Goal: Task Accomplishment & Management: Use online tool/utility

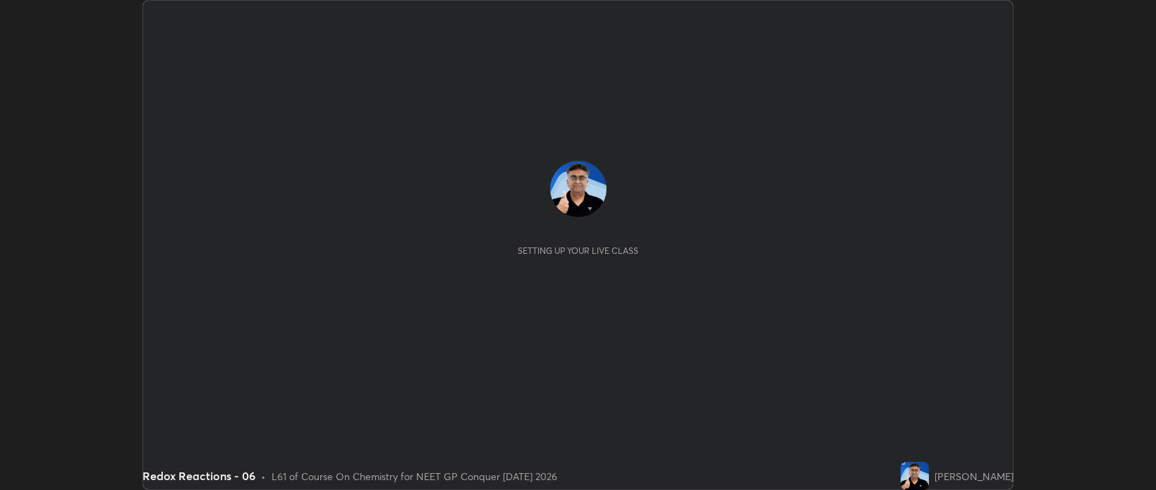
scroll to position [490, 1156]
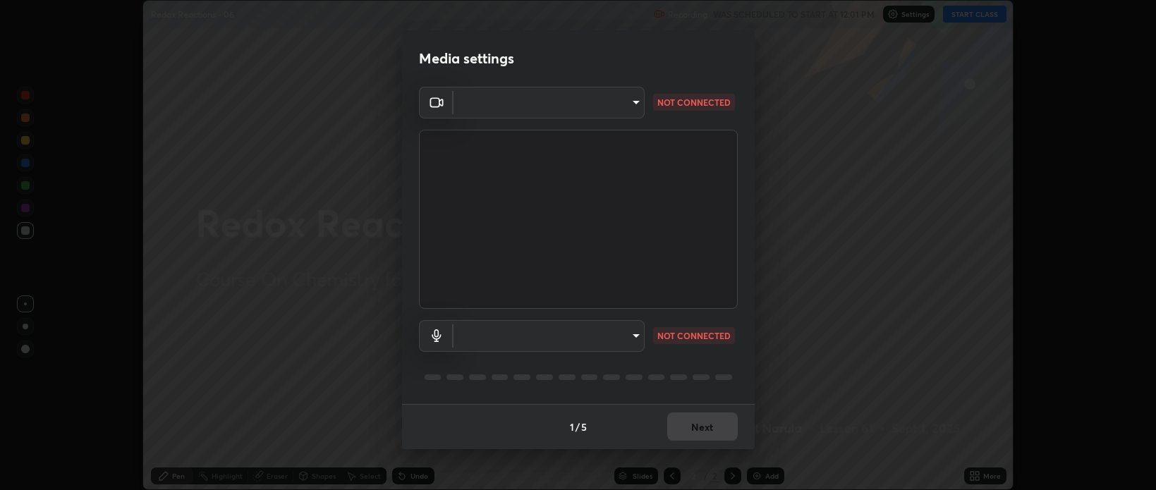
type input "bcb9d7dafccbd8d00e6ada9b6dd7e52ba20ca67bbbba0d0563dd421ab33f40a5"
type input "default"
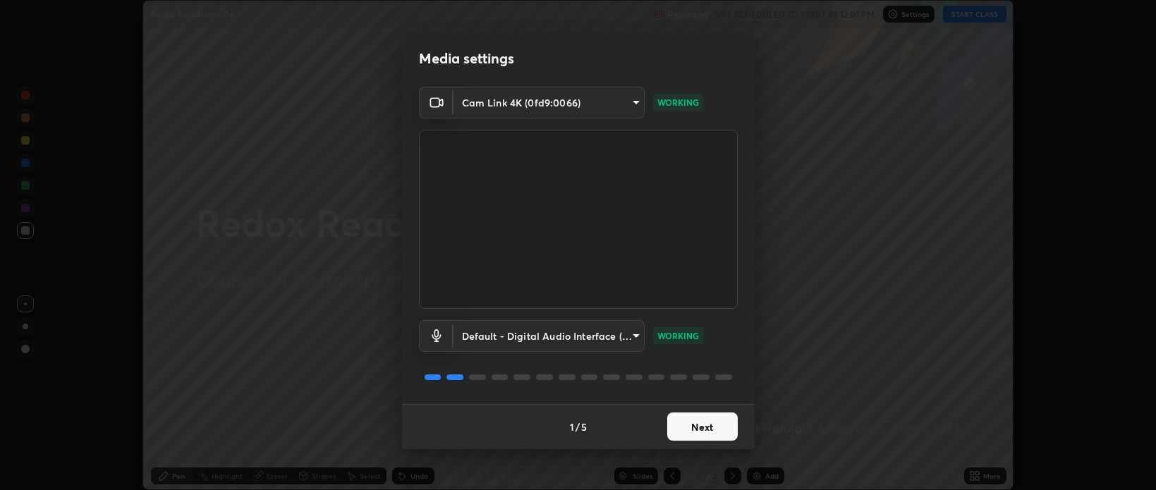
click at [724, 429] on button "Next" at bounding box center [702, 427] width 71 height 28
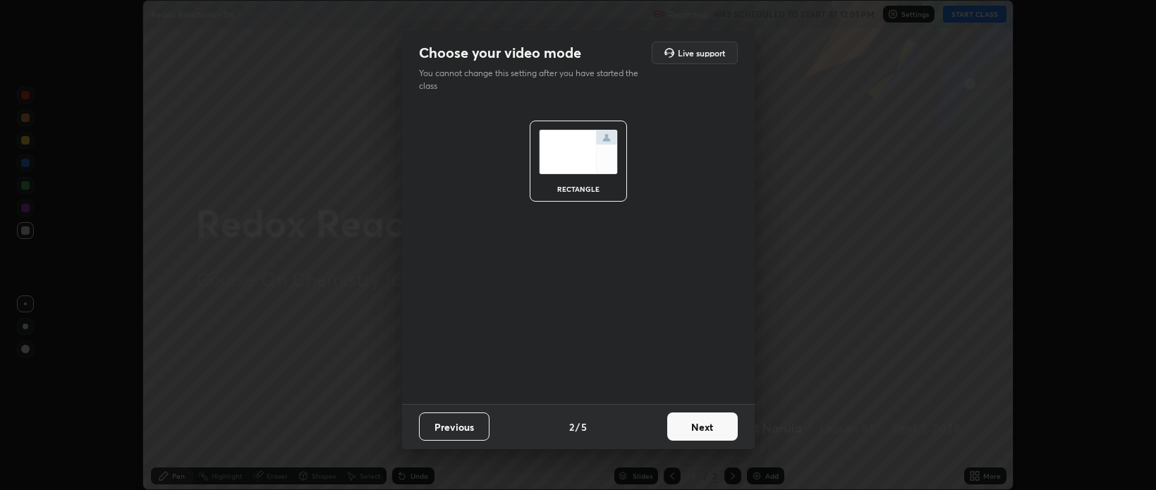
click at [720, 432] on button "Next" at bounding box center [702, 427] width 71 height 28
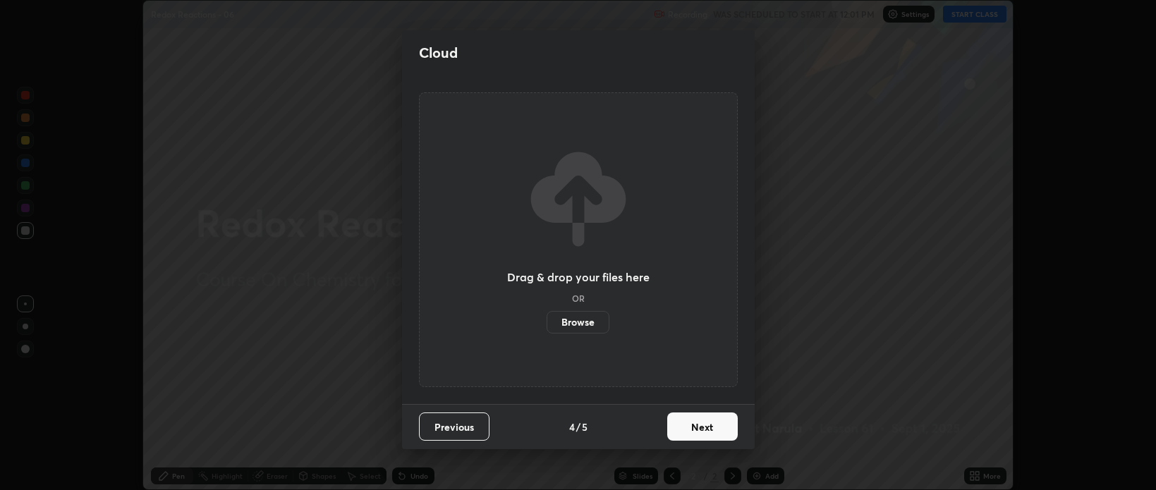
click at [719, 431] on button "Next" at bounding box center [702, 427] width 71 height 28
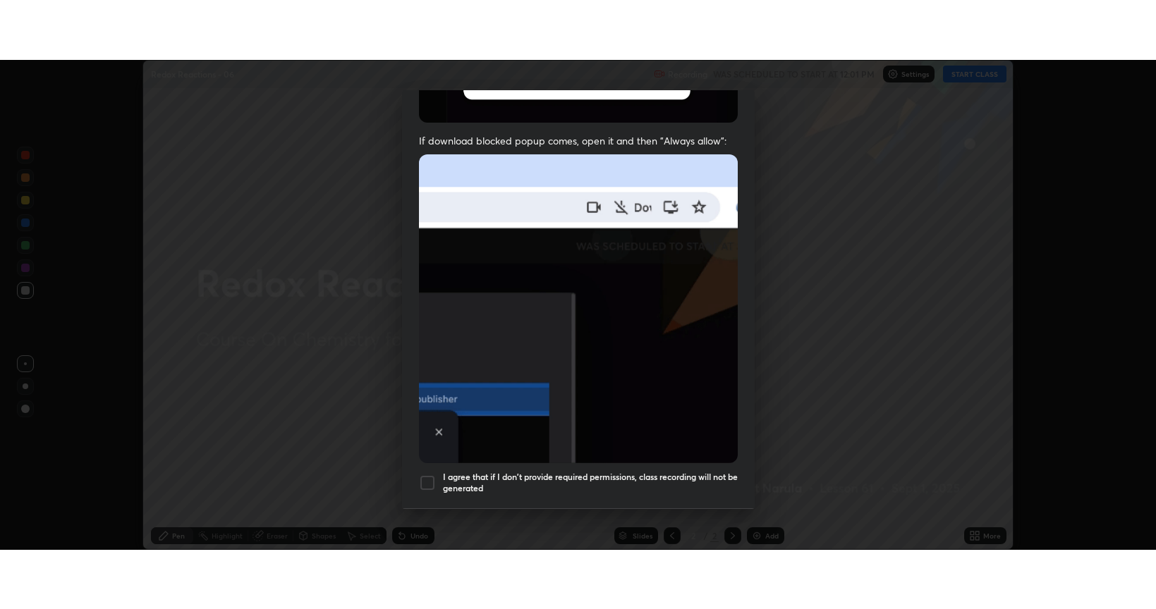
scroll to position [286, 0]
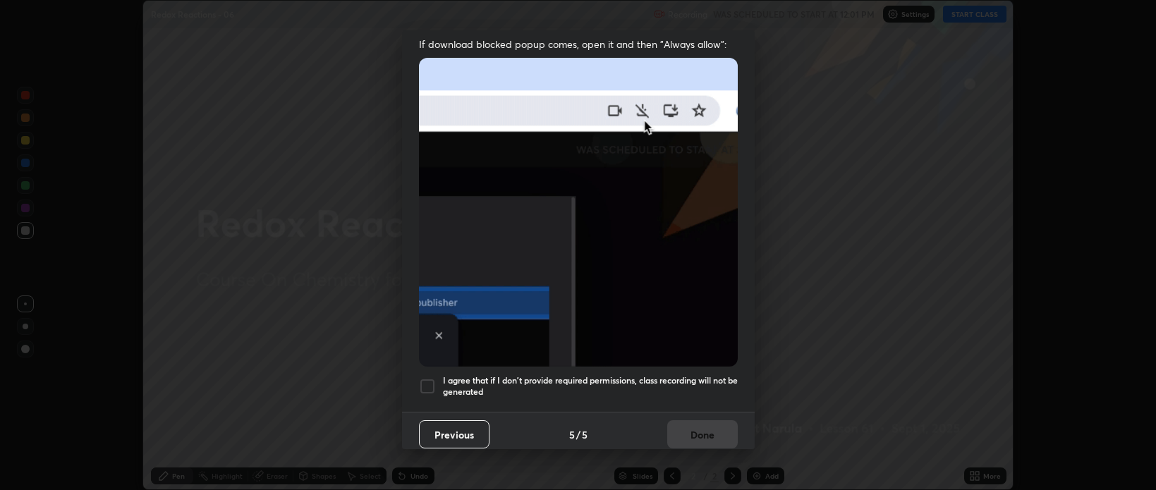
click at [427, 379] on div at bounding box center [427, 386] width 17 height 17
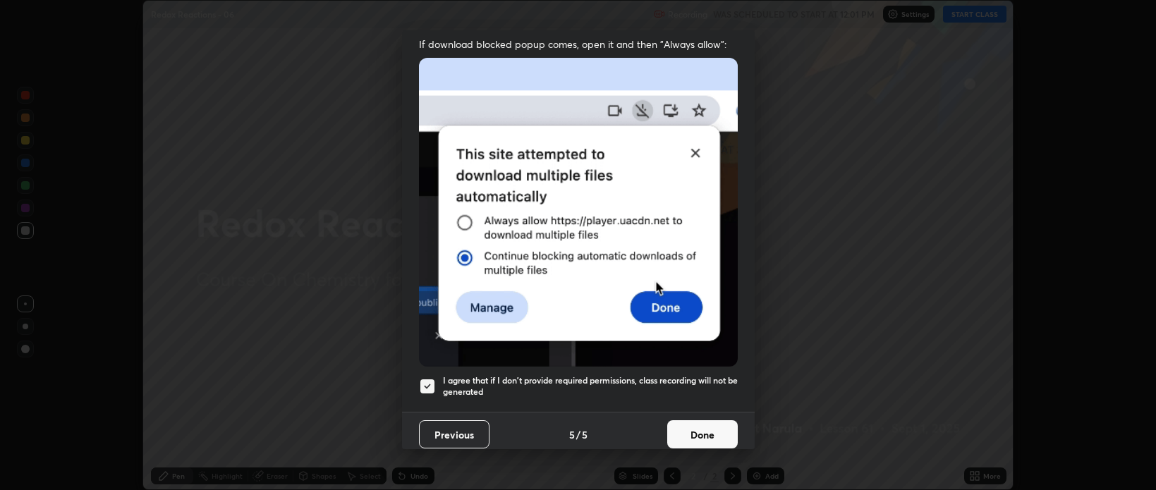
click at [680, 424] on button "Done" at bounding box center [702, 434] width 71 height 28
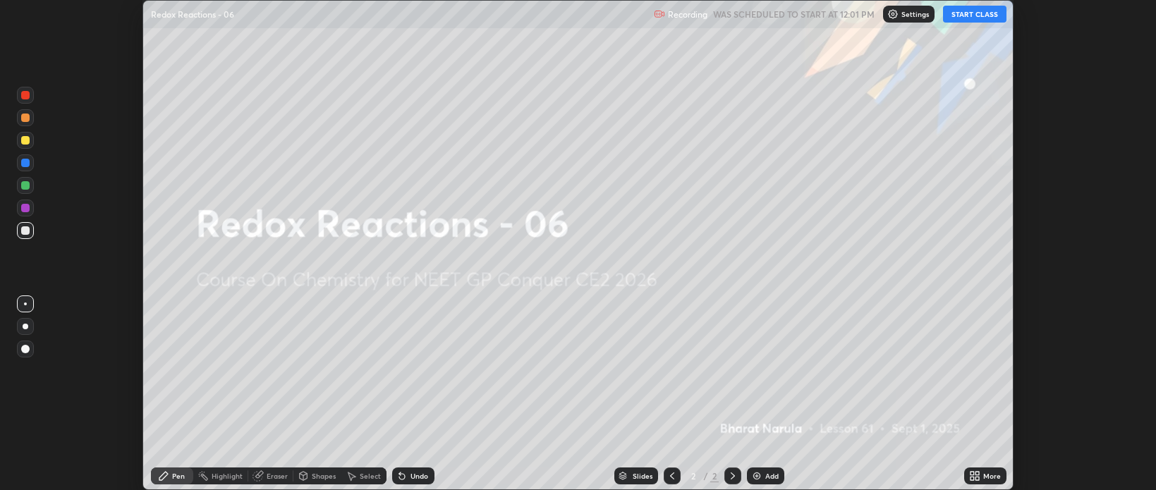
click at [963, 15] on button "START CLASS" at bounding box center [974, 14] width 63 height 17
click at [975, 473] on icon at bounding box center [974, 475] width 11 height 11
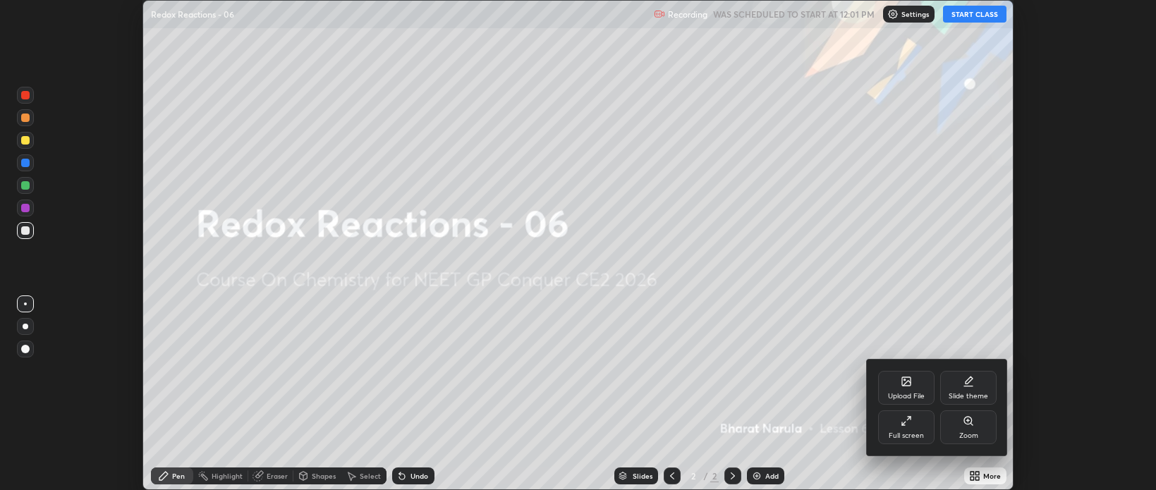
click at [911, 427] on div "Full screen" at bounding box center [906, 428] width 56 height 34
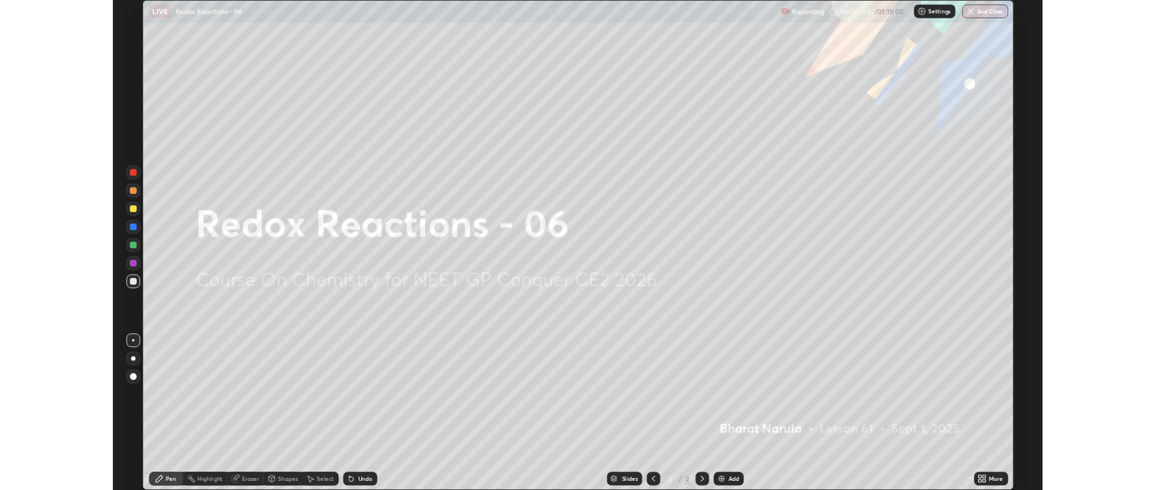
scroll to position [609, 1156]
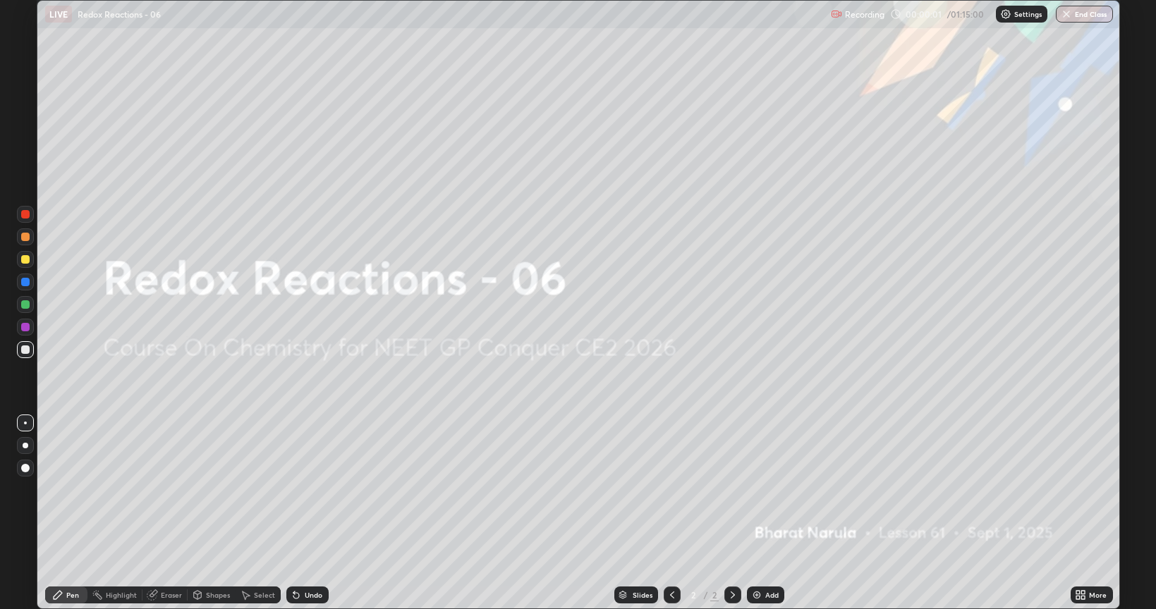
click at [755, 490] on img at bounding box center [756, 595] width 11 height 11
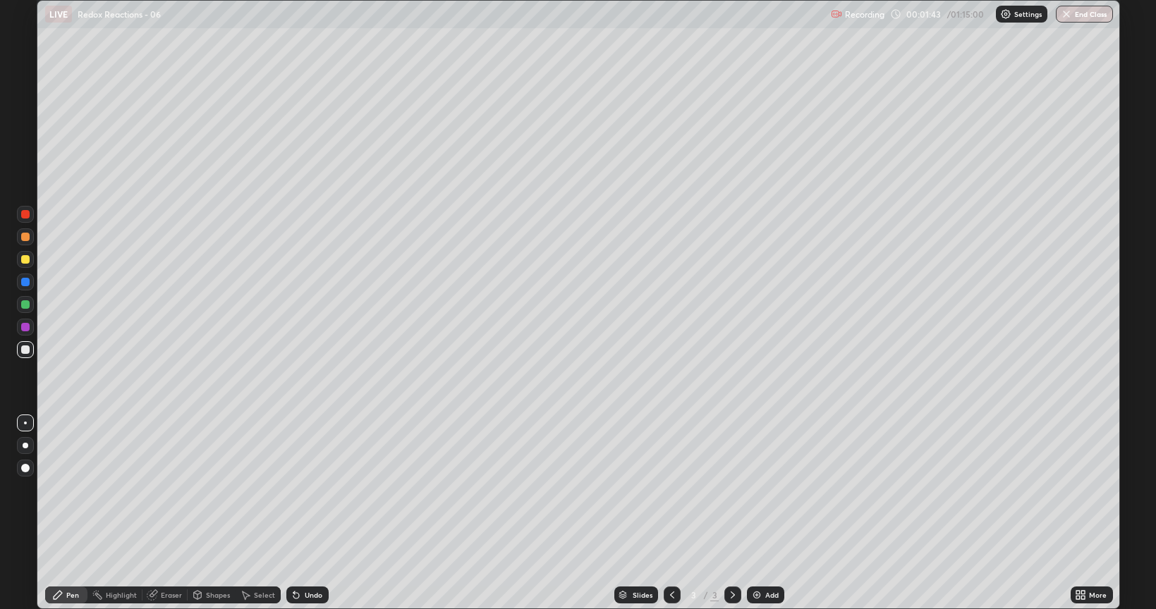
click at [23, 443] on div at bounding box center [25, 445] width 17 height 17
click at [313, 490] on div "Undo" at bounding box center [307, 595] width 42 height 17
click at [306, 490] on div "Undo" at bounding box center [307, 595] width 42 height 17
click at [24, 261] on div at bounding box center [25, 259] width 8 height 8
click at [756, 490] on img at bounding box center [756, 595] width 11 height 11
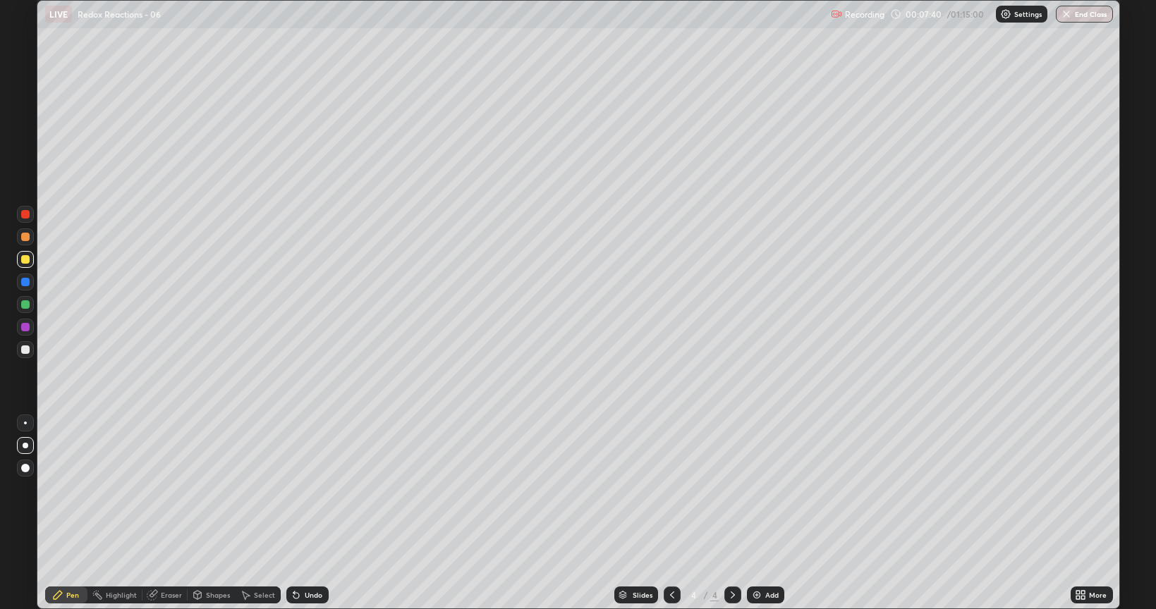
click at [29, 348] on div at bounding box center [25, 350] width 8 height 8
click at [22, 306] on div at bounding box center [25, 304] width 8 height 8
click at [23, 353] on div at bounding box center [25, 350] width 8 height 8
click at [27, 260] on div at bounding box center [25, 259] width 8 height 8
click at [759, 490] on img at bounding box center [756, 595] width 11 height 11
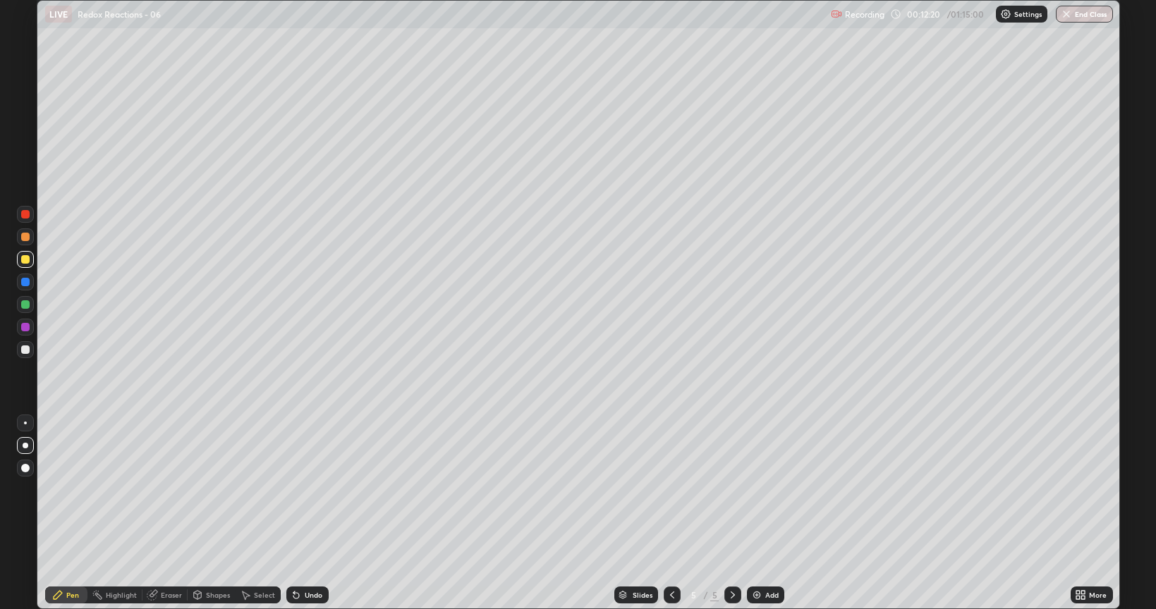
click at [24, 346] on div at bounding box center [25, 350] width 8 height 8
click at [21, 305] on div at bounding box center [25, 304] width 8 height 8
click at [158, 490] on div "Eraser" at bounding box center [164, 595] width 45 height 17
click at [58, 490] on icon at bounding box center [57, 595] width 11 height 11
click at [23, 351] on div at bounding box center [25, 350] width 8 height 8
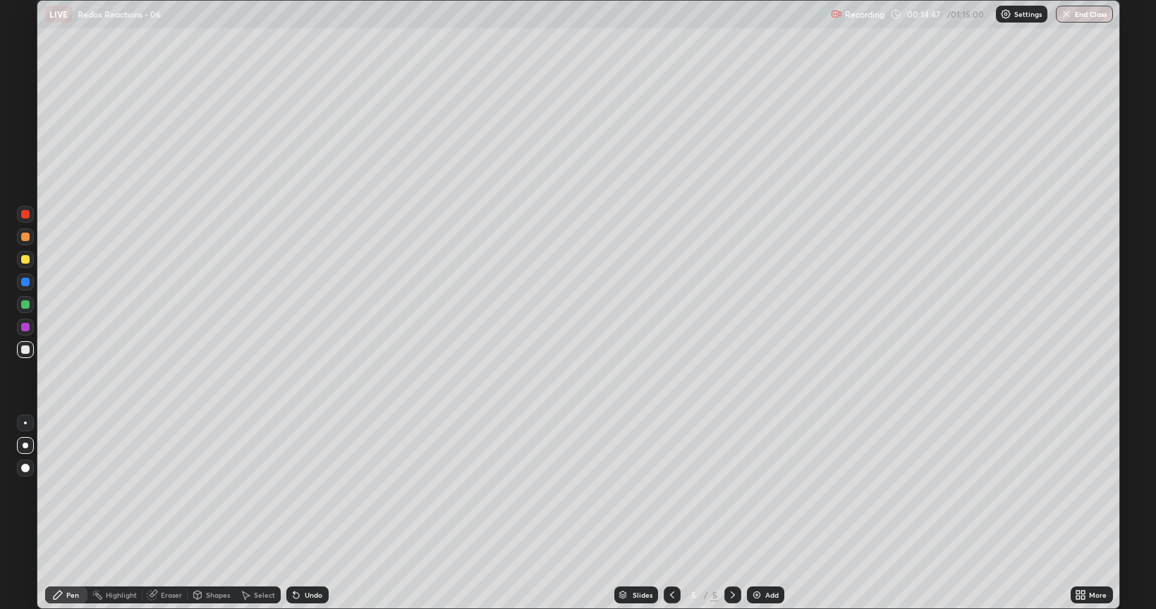
click at [206, 490] on div "Shapes" at bounding box center [218, 595] width 24 height 7
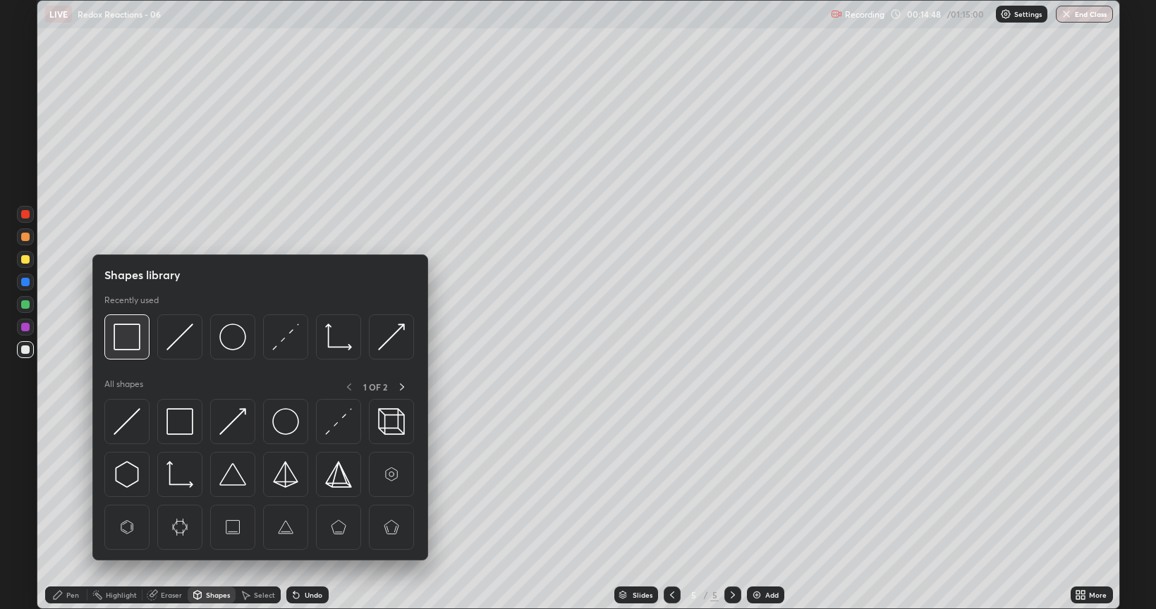
click at [139, 344] on img at bounding box center [127, 337] width 27 height 27
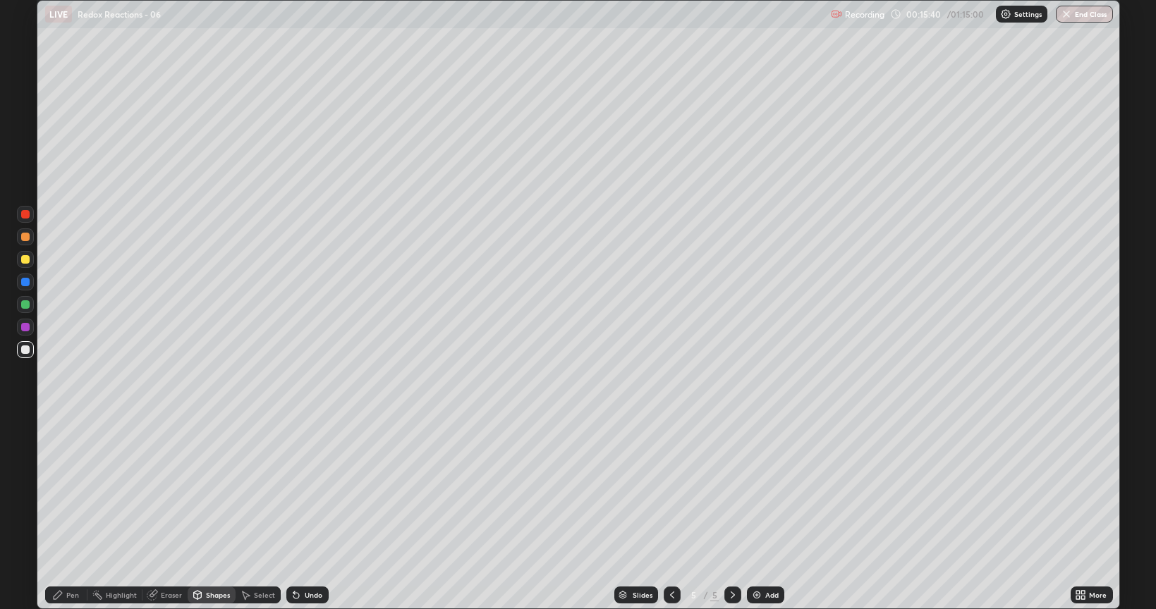
click at [753, 490] on img at bounding box center [756, 595] width 11 height 11
click at [672, 490] on icon at bounding box center [672, 595] width 11 height 11
click at [729, 490] on icon at bounding box center [732, 595] width 11 height 11
click at [29, 353] on div at bounding box center [25, 349] width 17 height 17
click at [308, 490] on div "Undo" at bounding box center [314, 595] width 18 height 7
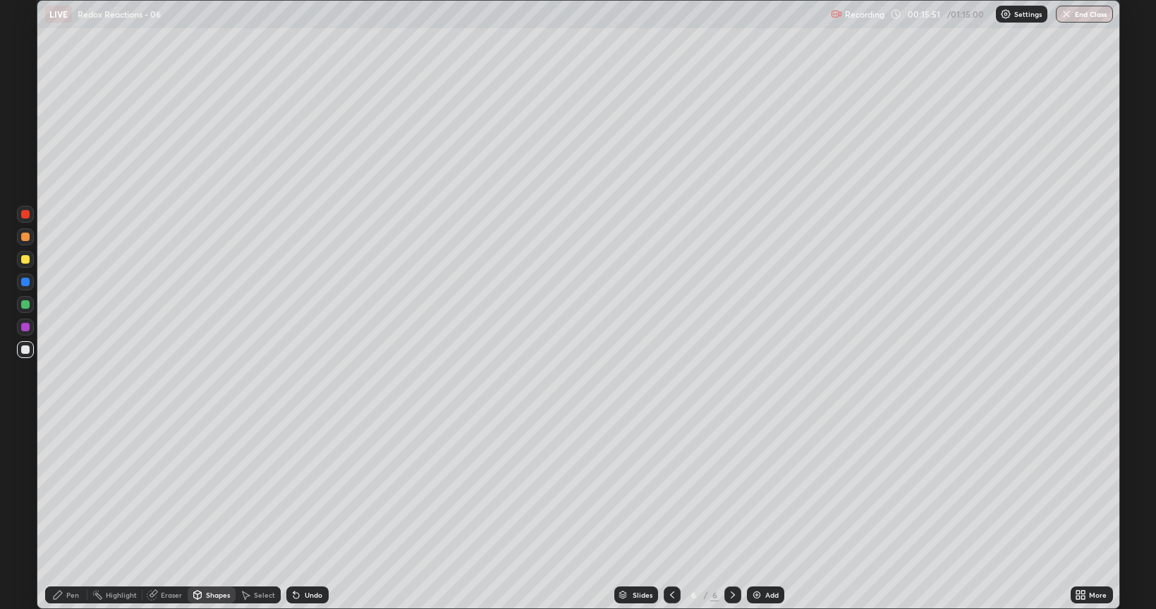
click at [63, 490] on div "Pen" at bounding box center [66, 595] width 42 height 17
click at [28, 258] on div at bounding box center [25, 259] width 8 height 8
click at [295, 490] on icon at bounding box center [296, 596] width 6 height 6
click at [23, 350] on div at bounding box center [25, 350] width 8 height 8
click at [306, 490] on div "Undo" at bounding box center [314, 595] width 18 height 7
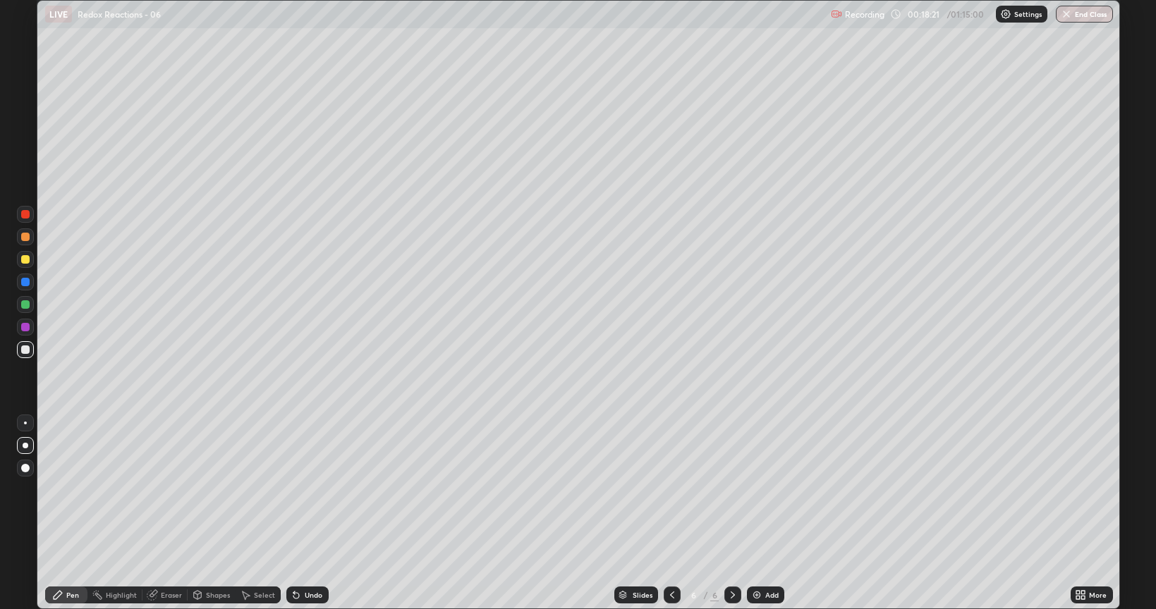
click at [168, 490] on div "Eraser" at bounding box center [171, 595] width 21 height 7
click at [71, 490] on div "Pen" at bounding box center [72, 595] width 13 height 7
click at [257, 490] on div "Select" at bounding box center [264, 595] width 21 height 7
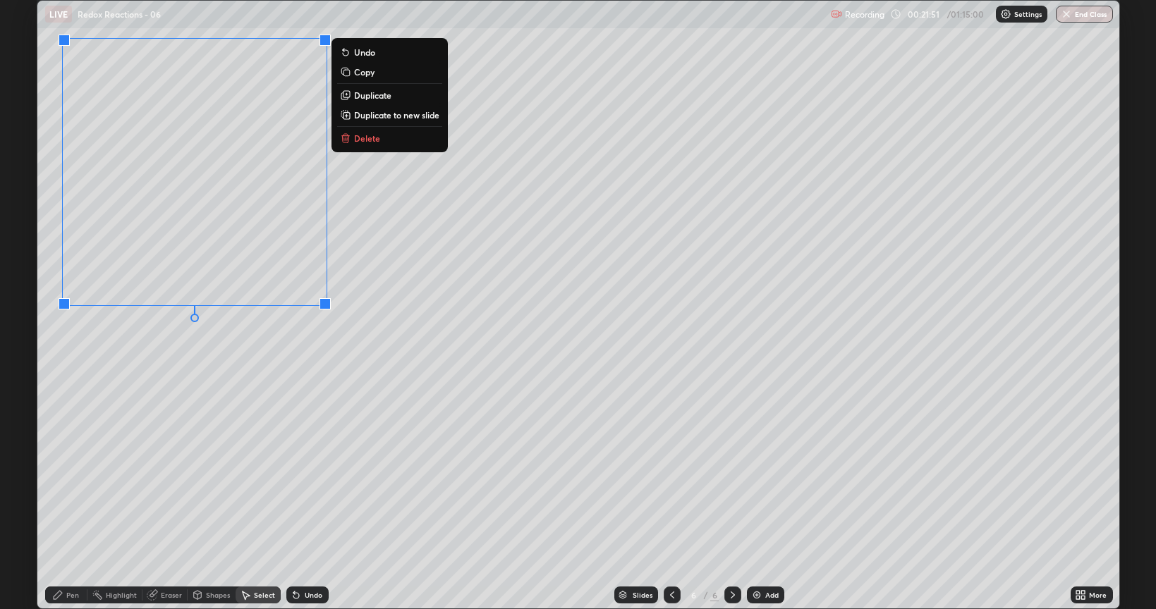
click at [265, 372] on div "0 ° Undo Copy Duplicate Duplicate to new slide Delete" at bounding box center [578, 305] width 1082 height 608
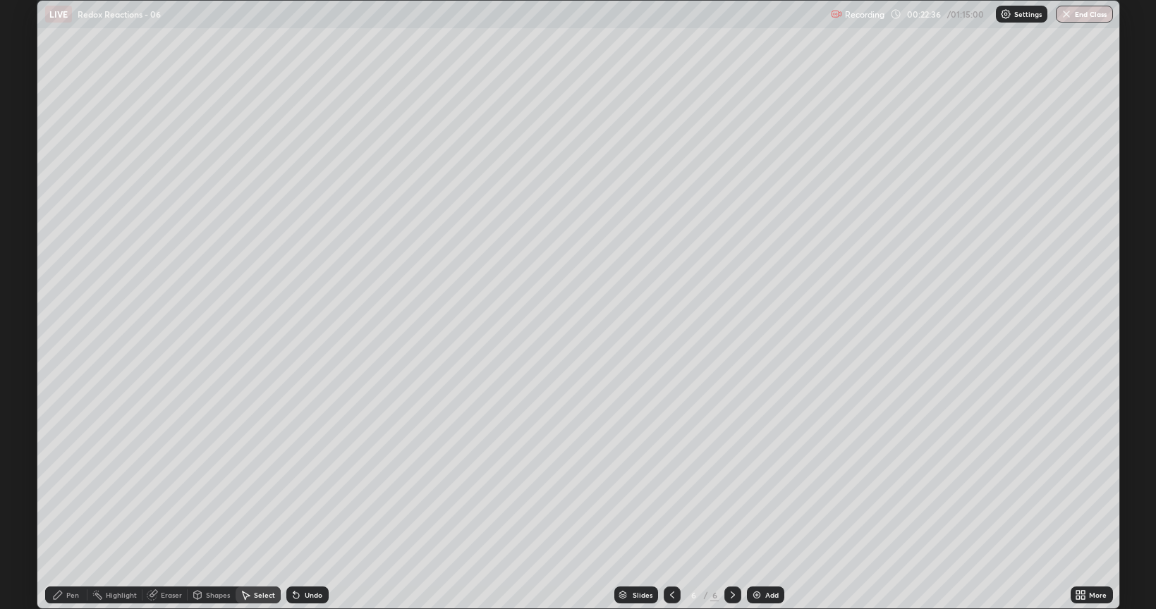
click at [68, 490] on div "Pen" at bounding box center [72, 595] width 13 height 7
click at [25, 306] on div at bounding box center [25, 304] width 8 height 8
click at [159, 490] on div "Eraser" at bounding box center [164, 595] width 45 height 17
click at [73, 490] on div "Pen" at bounding box center [72, 595] width 13 height 7
click at [161, 490] on div "Eraser" at bounding box center [171, 595] width 21 height 7
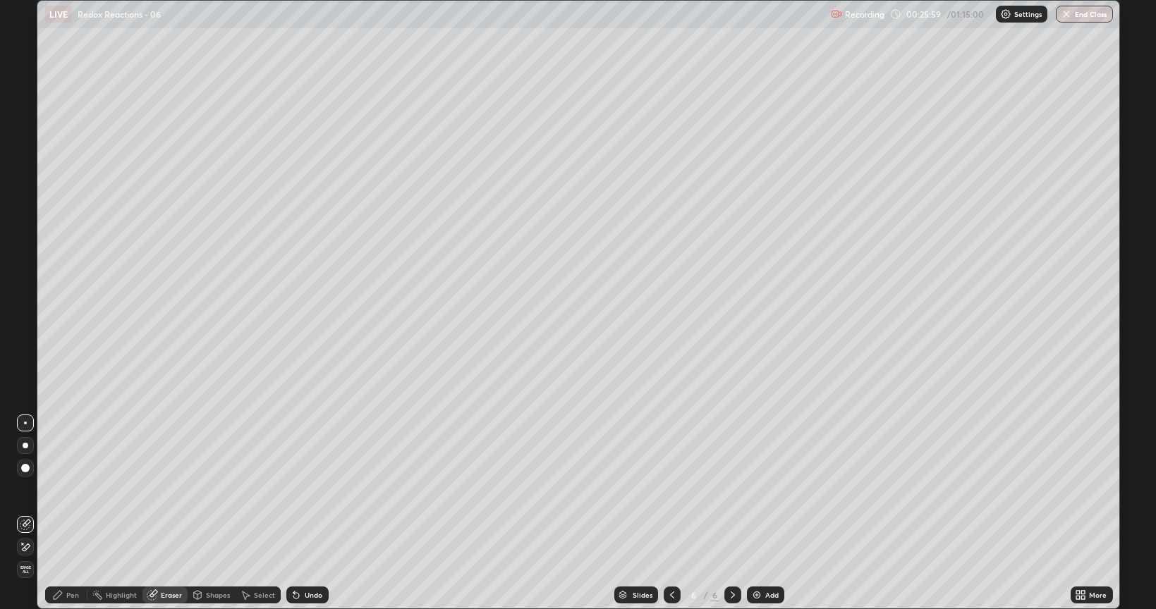
click at [60, 490] on icon at bounding box center [58, 595] width 8 height 8
click at [23, 259] on div at bounding box center [25, 259] width 8 height 8
click at [754, 490] on img at bounding box center [756, 595] width 11 height 11
click at [26, 348] on div at bounding box center [25, 350] width 8 height 8
click at [25, 351] on div at bounding box center [25, 350] width 8 height 8
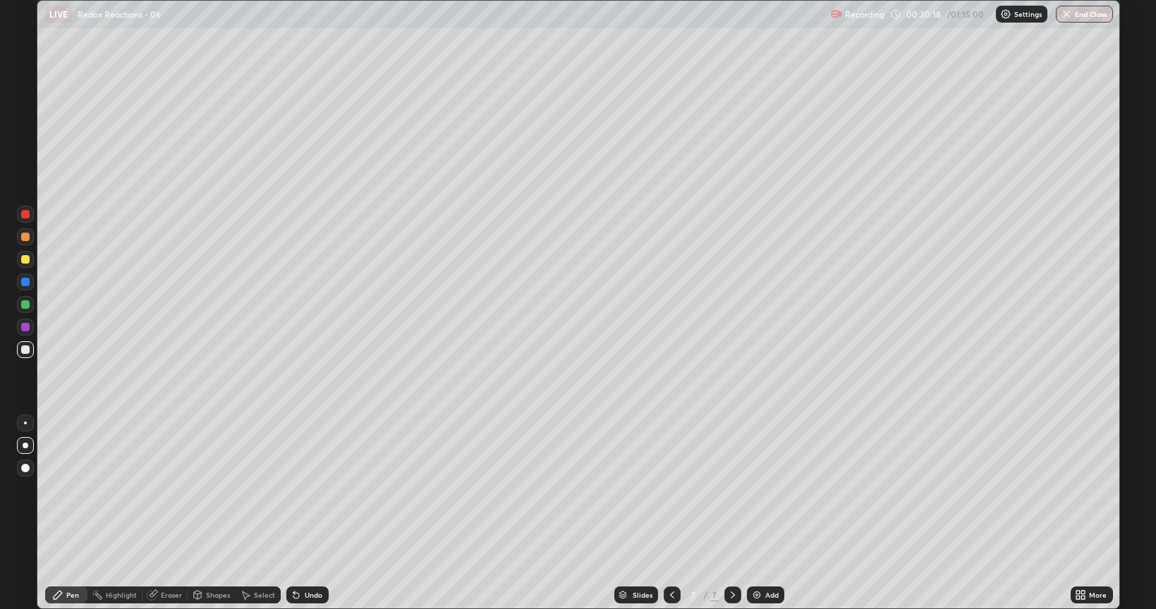
click at [23, 329] on div at bounding box center [25, 327] width 8 height 8
click at [25, 260] on div at bounding box center [25, 259] width 8 height 8
click at [157, 490] on div "Eraser" at bounding box center [164, 595] width 45 height 17
click at [62, 490] on icon at bounding box center [57, 595] width 11 height 11
click at [755, 490] on img at bounding box center [756, 595] width 11 height 11
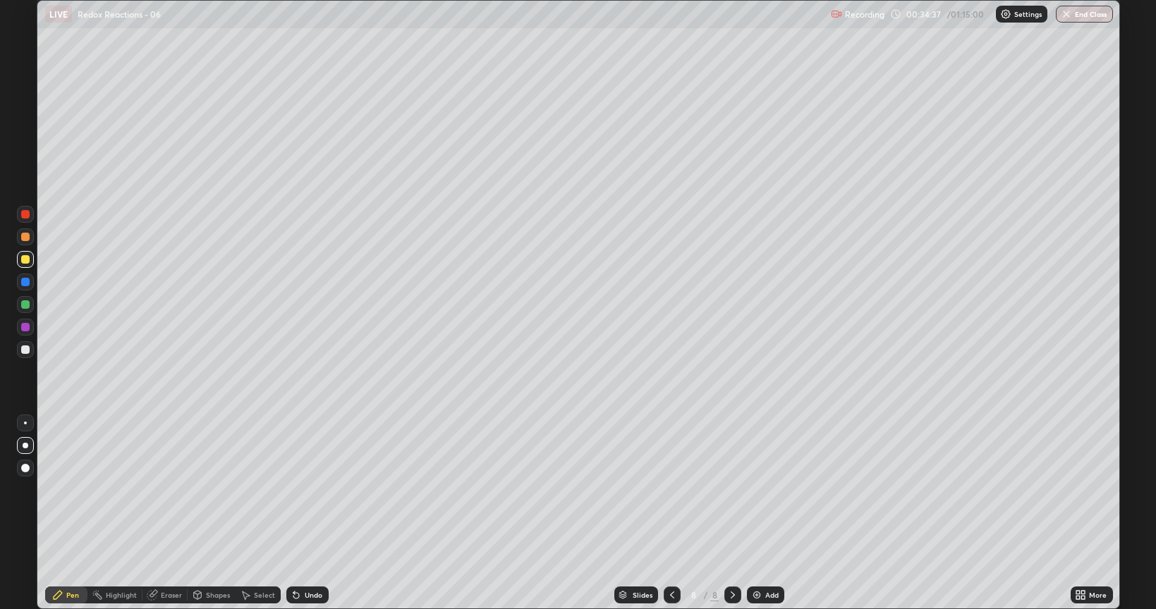
click at [28, 351] on div at bounding box center [25, 350] width 8 height 8
click at [753, 490] on img at bounding box center [756, 595] width 11 height 11
click at [310, 490] on div "Undo" at bounding box center [314, 595] width 18 height 7
click at [23, 257] on div at bounding box center [25, 259] width 8 height 8
click at [18, 303] on div at bounding box center [25, 304] width 17 height 17
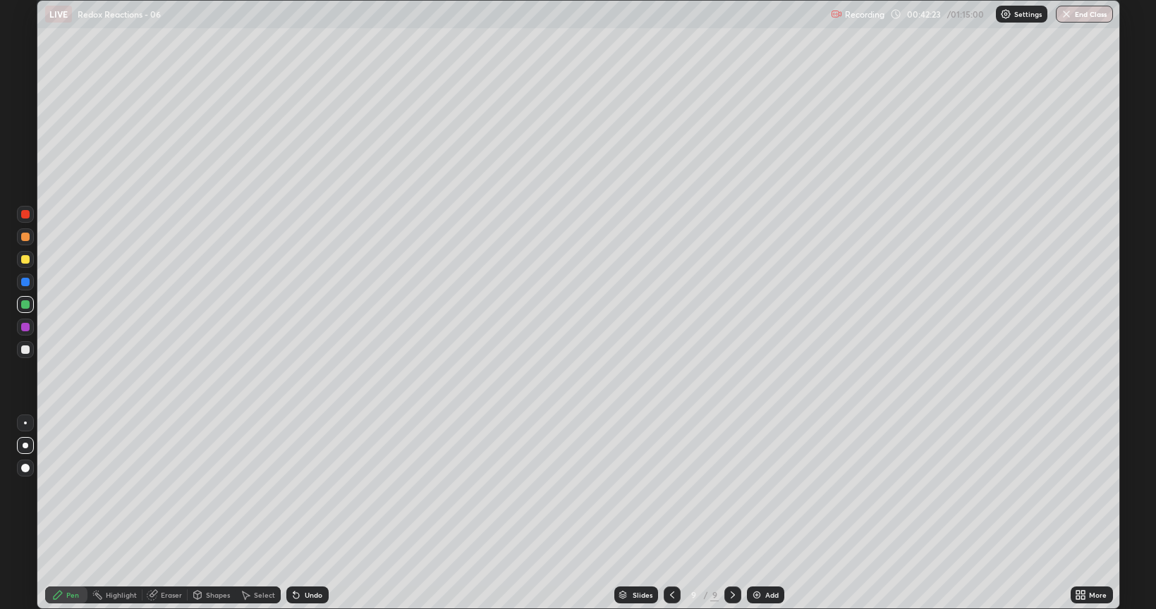
click at [210, 490] on div "Shapes" at bounding box center [218, 595] width 24 height 7
click at [159, 490] on div "Eraser" at bounding box center [164, 595] width 45 height 17
click at [54, 490] on icon at bounding box center [58, 595] width 8 height 8
click at [63, 490] on div "Pen" at bounding box center [66, 595] width 42 height 17
click at [24, 355] on div at bounding box center [25, 349] width 17 height 17
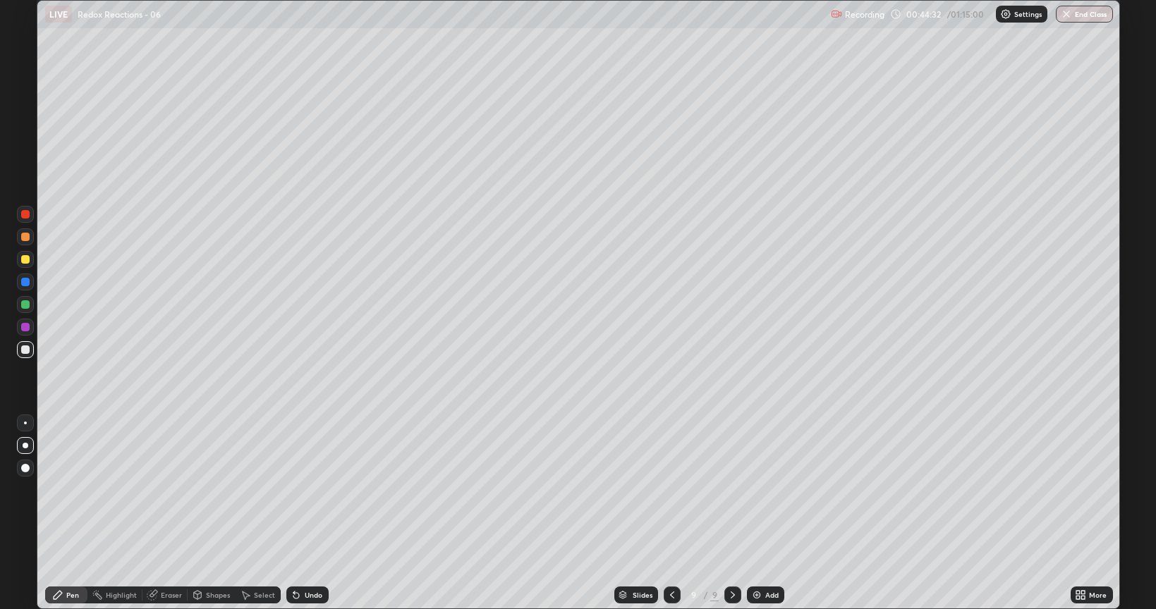
click at [759, 490] on img at bounding box center [756, 595] width 11 height 11
click at [312, 490] on div "Undo" at bounding box center [314, 595] width 18 height 7
click at [25, 260] on div at bounding box center [25, 259] width 8 height 8
click at [310, 490] on div "Undo" at bounding box center [314, 595] width 18 height 7
click at [755, 490] on img at bounding box center [757, 595] width 11 height 11
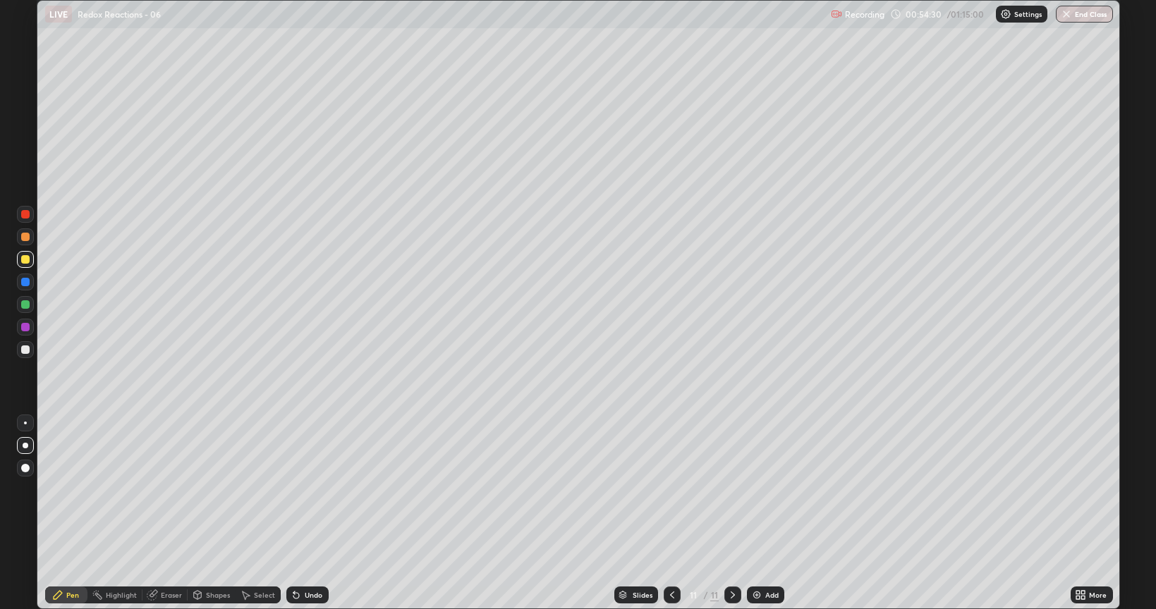
click at [299, 490] on icon at bounding box center [296, 595] width 11 height 11
click at [254, 490] on div "Select" at bounding box center [264, 595] width 21 height 7
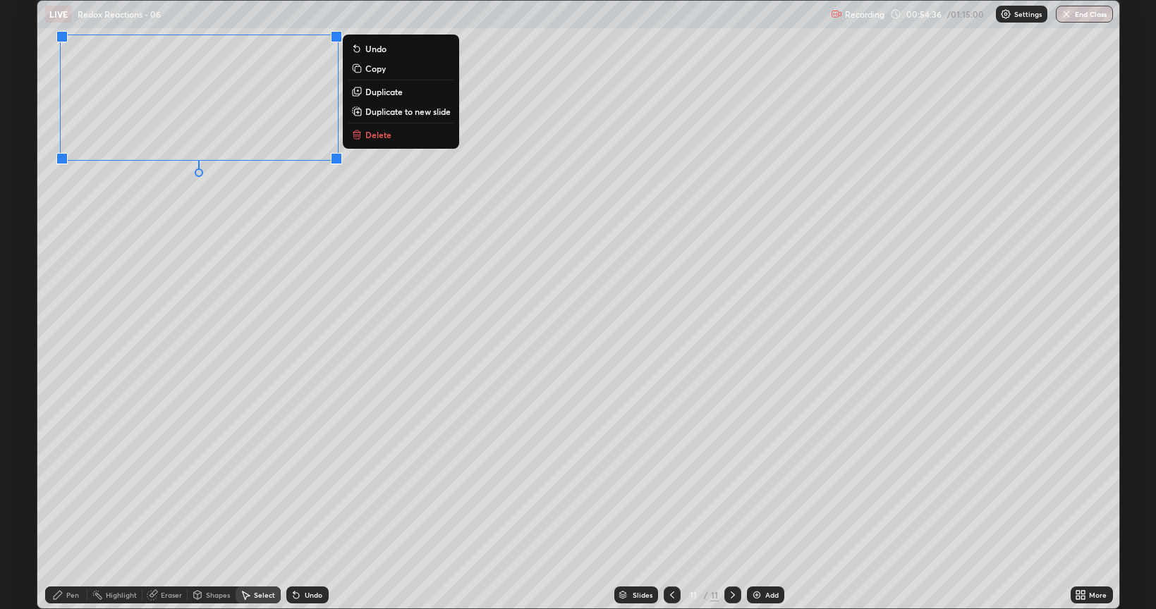
click at [235, 269] on div "0 ° Undo Copy Duplicate Duplicate to new slide Delete" at bounding box center [578, 305] width 1082 height 608
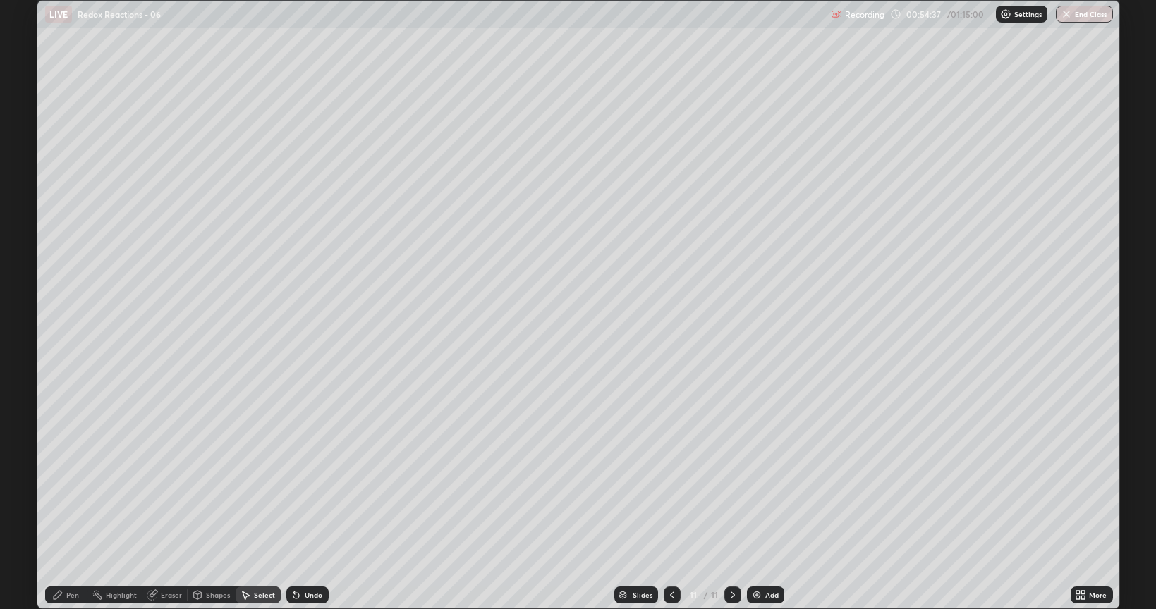
click at [59, 490] on icon at bounding box center [58, 595] width 8 height 8
click at [23, 350] on div at bounding box center [25, 350] width 8 height 8
click at [1078, 490] on icon at bounding box center [1078, 593] width 4 height 4
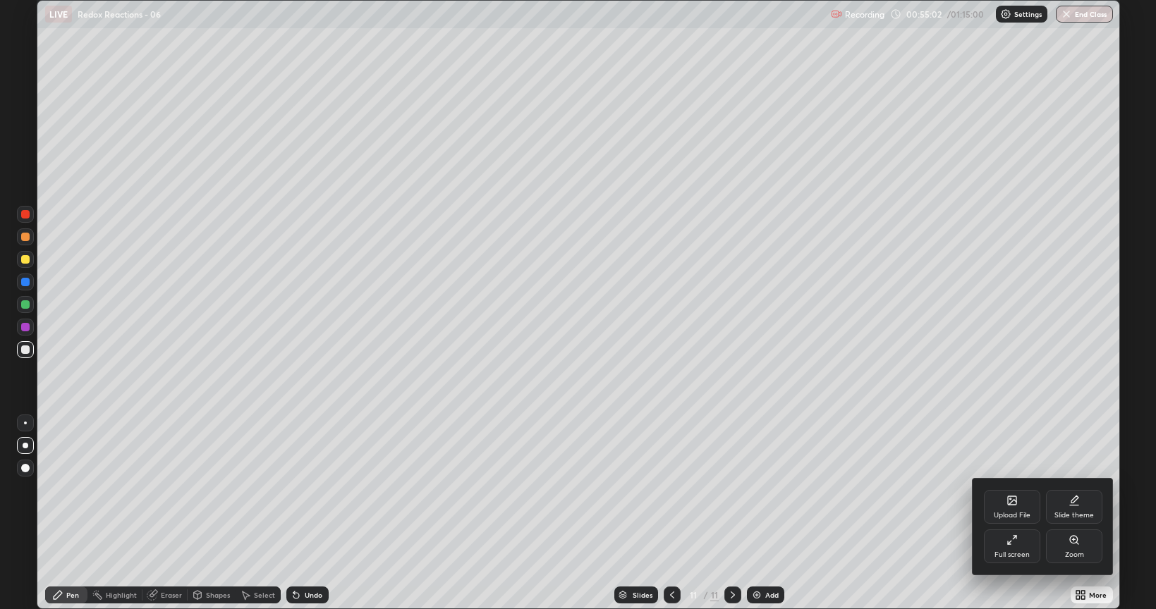
click at [1006, 490] on div "Full screen" at bounding box center [1012, 547] width 56 height 34
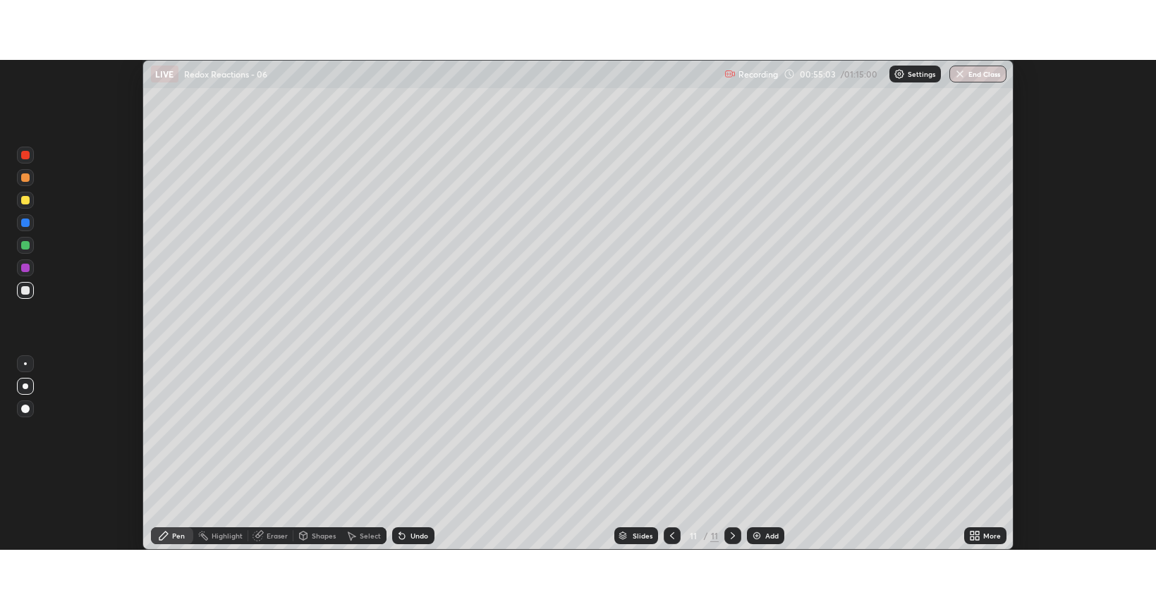
scroll to position [70047, 69381]
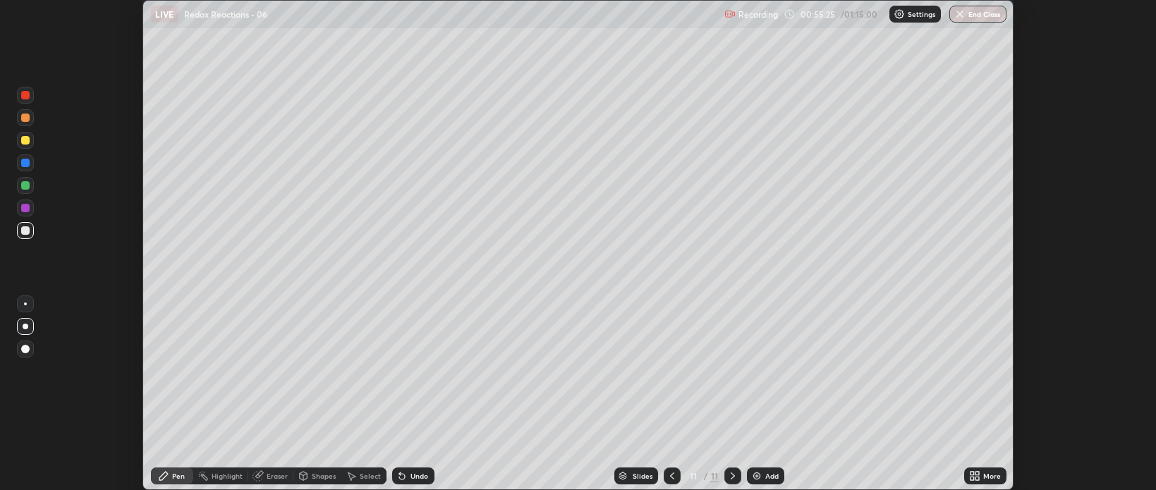
click at [978, 478] on icon at bounding box center [978, 479] width 4 height 4
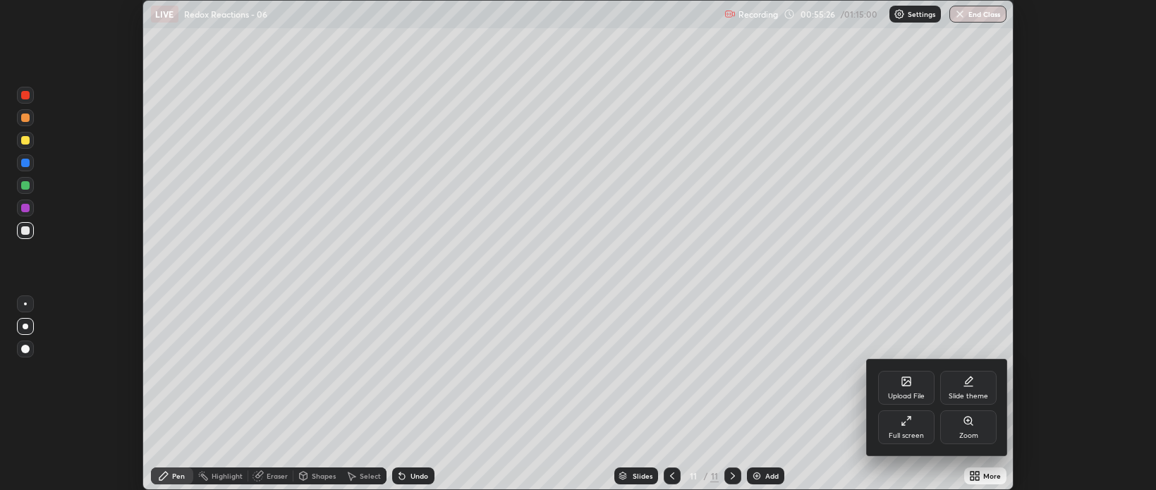
click at [909, 427] on icon at bounding box center [906, 420] width 11 height 11
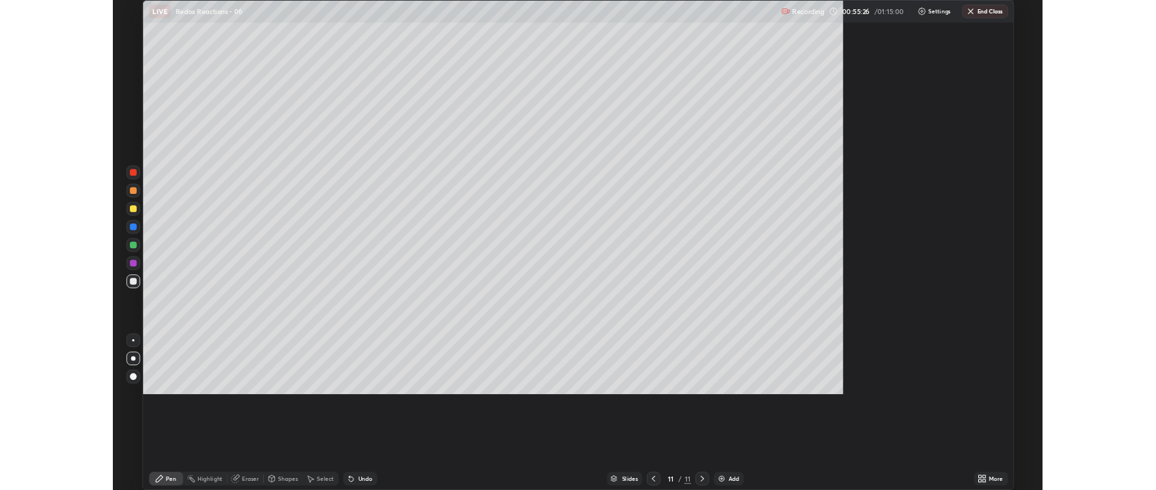
scroll to position [609, 1156]
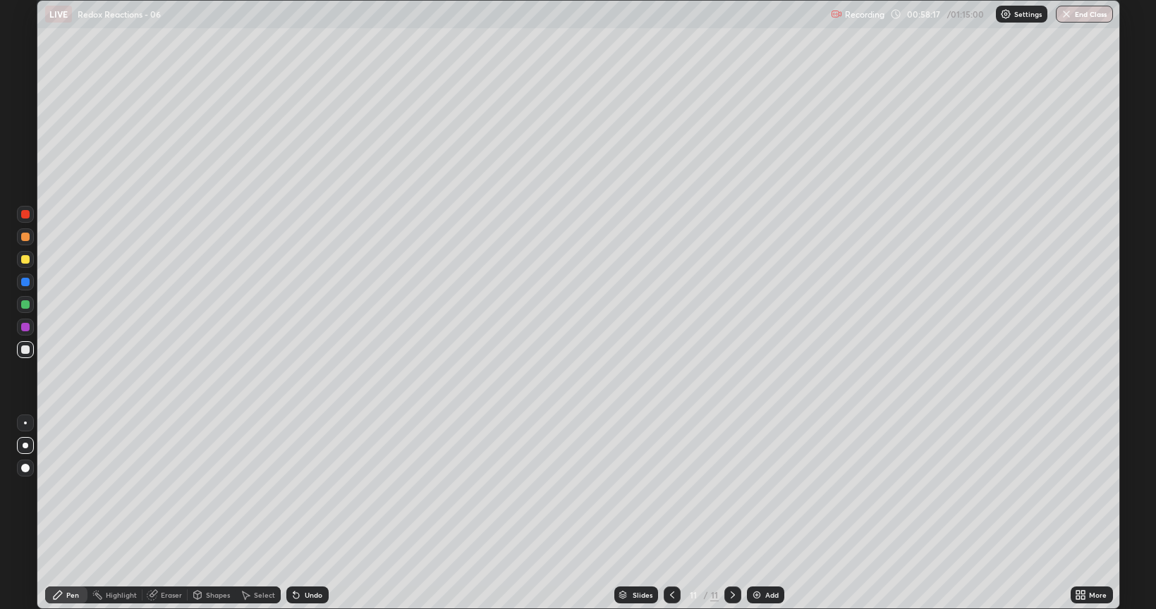
click at [25, 262] on div at bounding box center [25, 259] width 8 height 8
click at [157, 490] on div "Eraser" at bounding box center [164, 595] width 45 height 17
click at [65, 490] on div "Pen" at bounding box center [66, 595] width 42 height 17
click at [23, 348] on div at bounding box center [25, 350] width 8 height 8
click at [757, 490] on img at bounding box center [756, 595] width 11 height 11
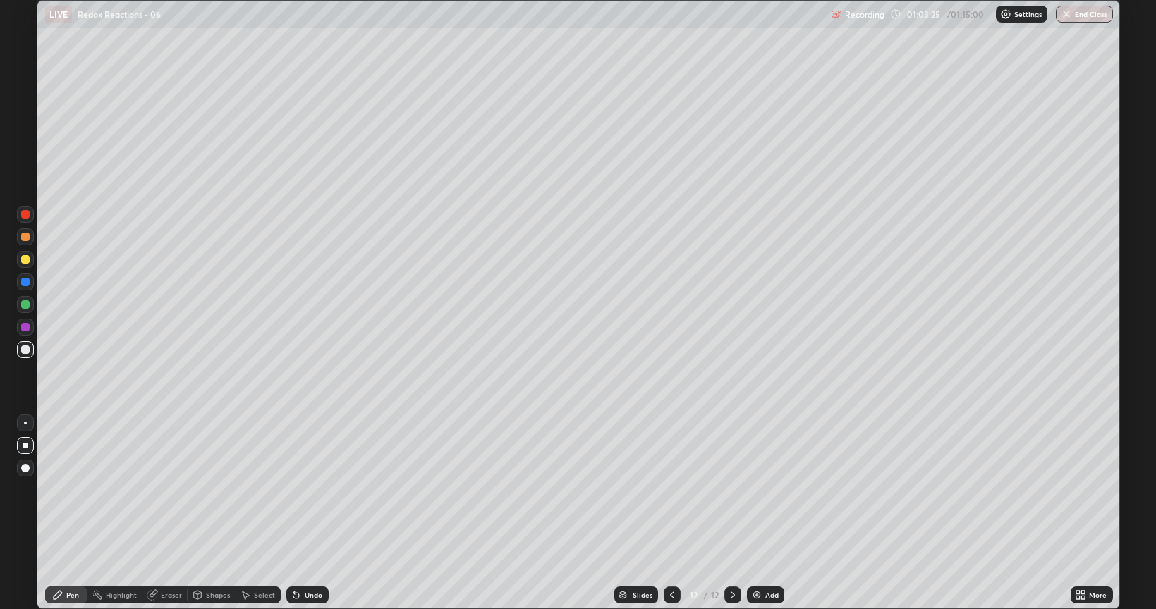
click at [312, 490] on div "Undo" at bounding box center [314, 595] width 18 height 7
click at [315, 490] on div "Undo" at bounding box center [314, 595] width 18 height 7
click at [317, 490] on div "Undo" at bounding box center [314, 595] width 18 height 7
click at [162, 490] on div "Eraser" at bounding box center [171, 595] width 21 height 7
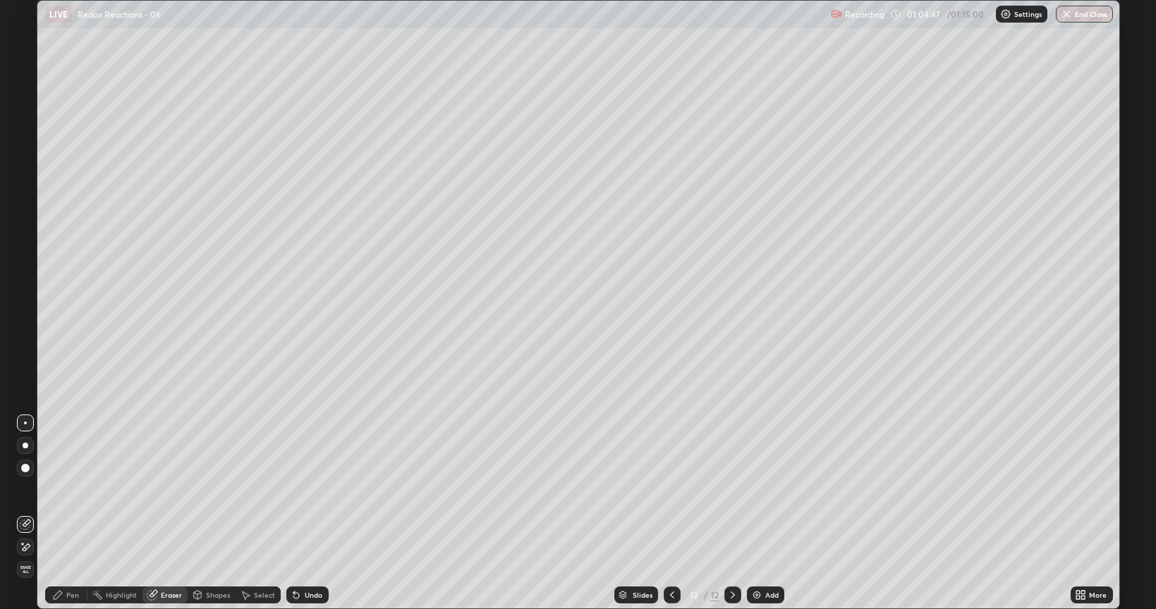
click at [66, 490] on div "Pen" at bounding box center [66, 595] width 42 height 17
click at [166, 490] on div "Eraser" at bounding box center [171, 595] width 21 height 7
click at [59, 490] on icon at bounding box center [58, 595] width 8 height 8
click at [157, 490] on icon at bounding box center [152, 595] width 11 height 11
click at [55, 490] on icon at bounding box center [58, 595] width 8 height 8
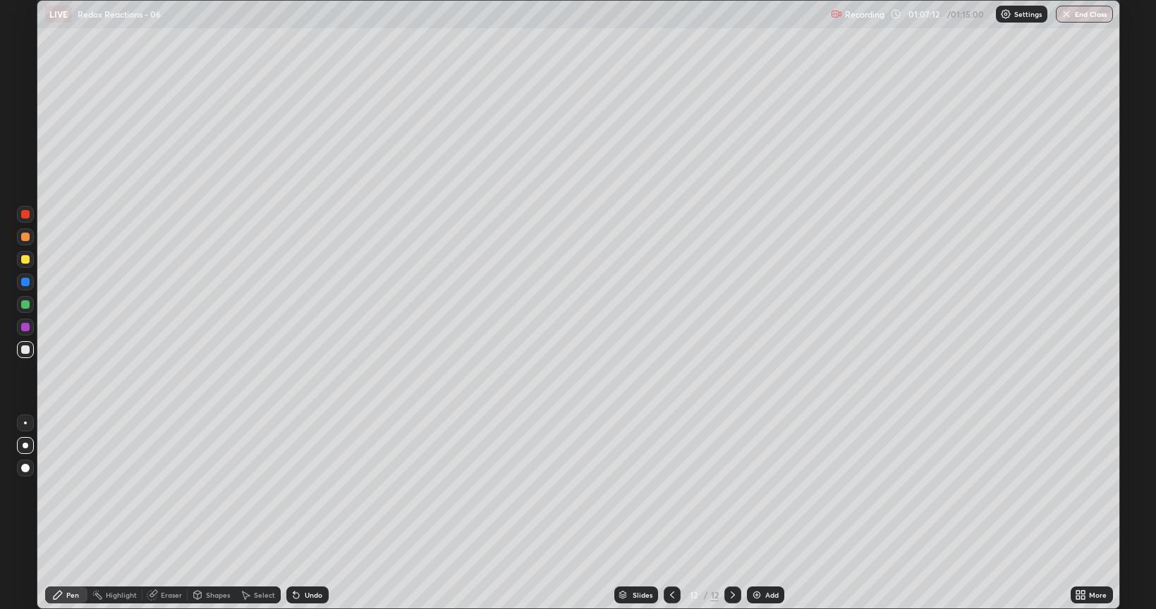
click at [26, 328] on div at bounding box center [25, 327] width 8 height 8
click at [31, 350] on div at bounding box center [25, 349] width 17 height 17
click at [305, 490] on div "Undo" at bounding box center [314, 595] width 18 height 7
click at [302, 490] on div "Undo" at bounding box center [307, 595] width 42 height 17
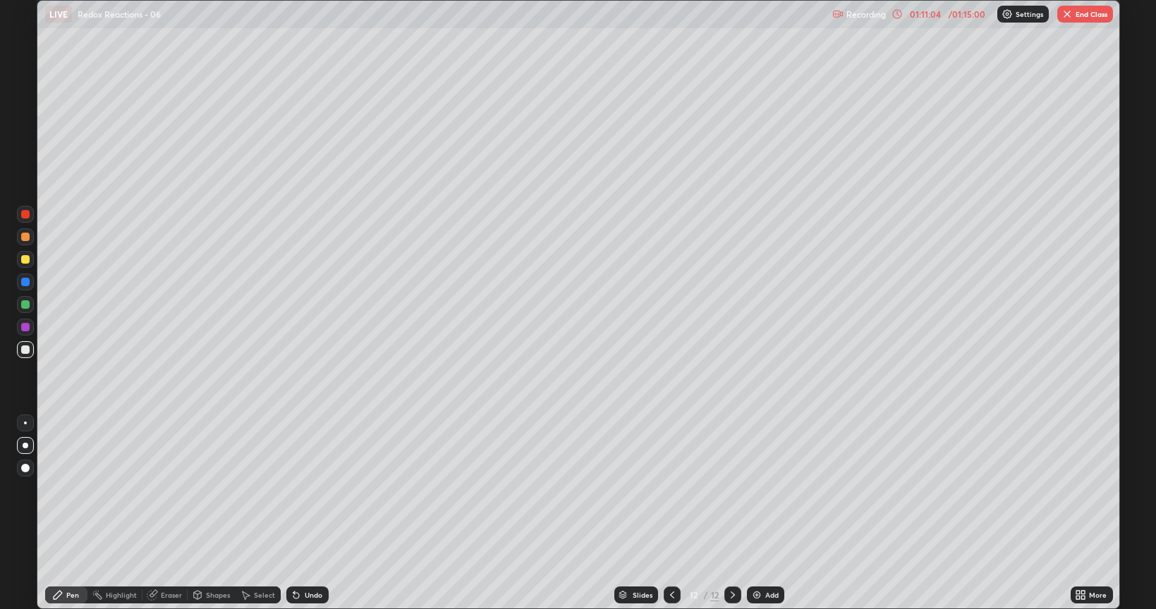
click at [1098, 20] on button "End Class" at bounding box center [1085, 14] width 56 height 17
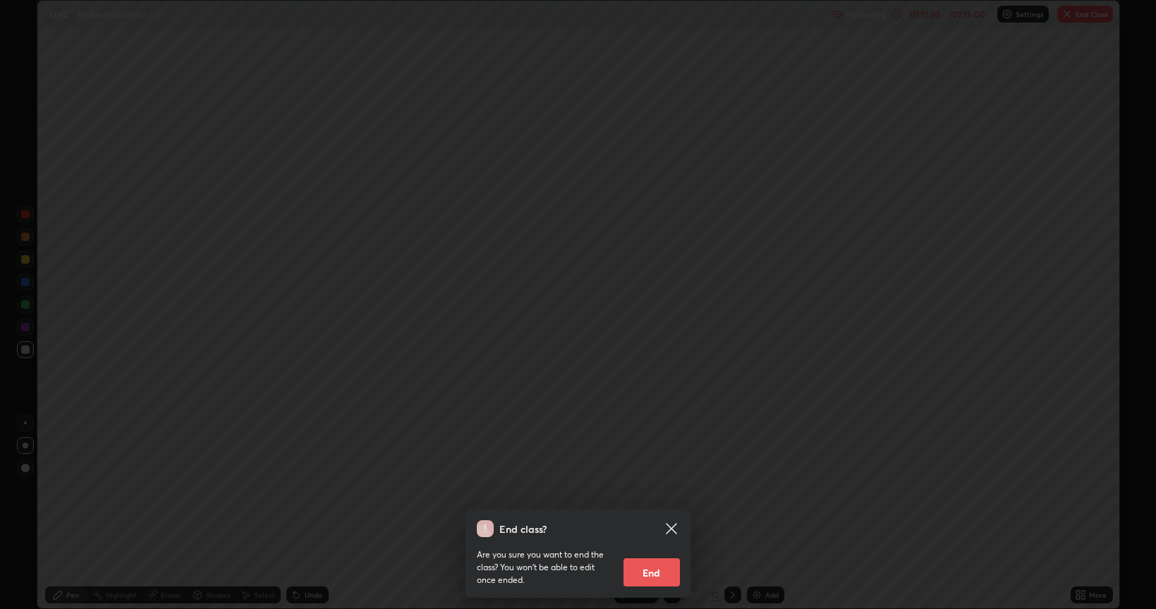
click at [662, 490] on button "End" at bounding box center [652, 573] width 56 height 28
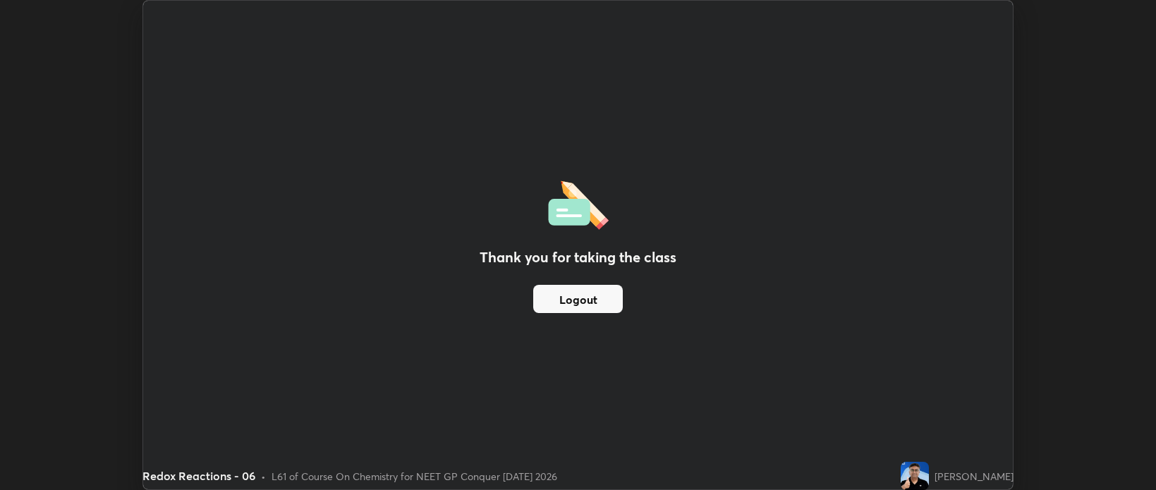
scroll to position [70047, 69381]
click at [959, 306] on div "Thank you for taking the class Logout" at bounding box center [578, 245] width 870 height 489
click at [1066, 228] on div "Thank you for taking the class Logout Setting up your live class" at bounding box center [578, 245] width 1156 height 490
click at [1009, 35] on div "Thank you for taking the class Logout" at bounding box center [578, 245] width 870 height 489
click at [1025, 92] on div "Thank you for taking the class Logout Setting up your live class" at bounding box center [578, 245] width 1156 height 490
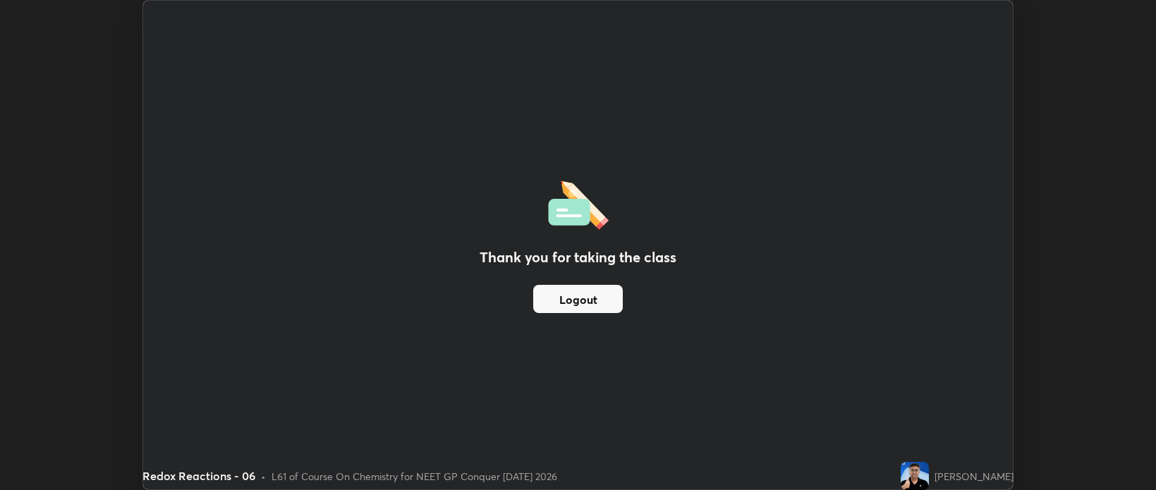
click at [475, 197] on div "Thank you for taking the class Logout" at bounding box center [578, 245] width 870 height 489
